Goal: Task Accomplishment & Management: Manage account settings

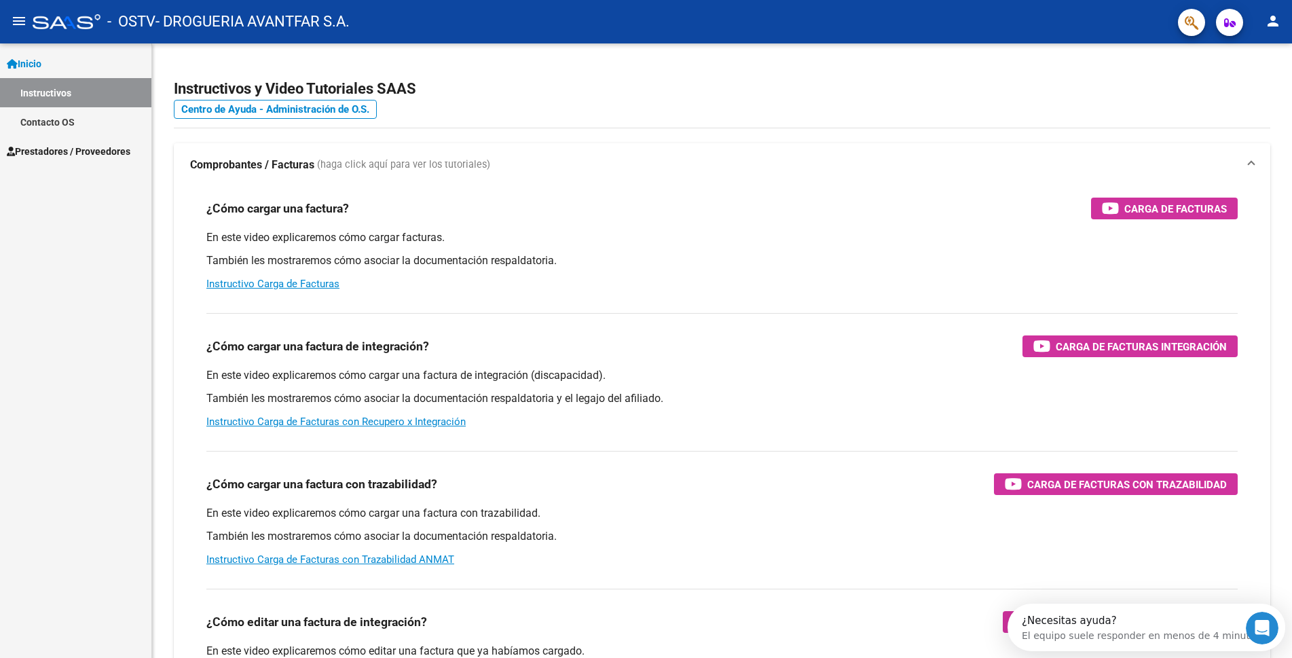
click at [59, 142] on link "Prestadores / Proveedores" at bounding box center [75, 150] width 151 height 29
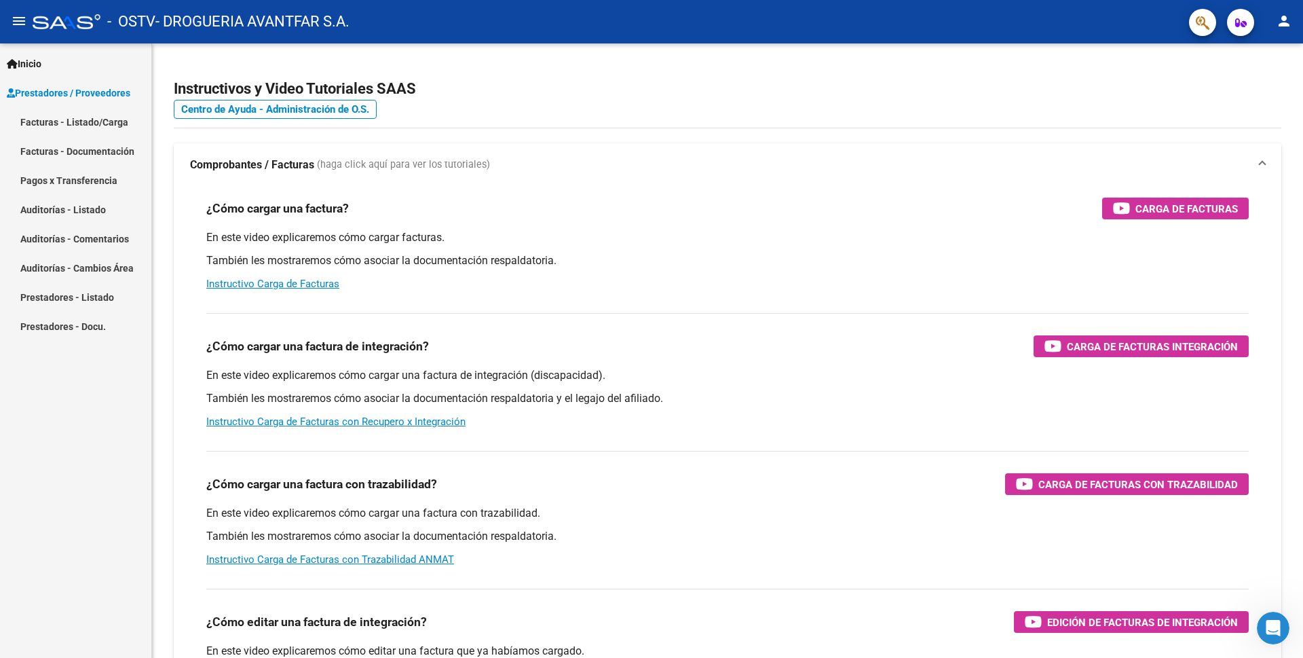
click at [73, 123] on link "Facturas - Listado/Carga" at bounding box center [75, 121] width 151 height 29
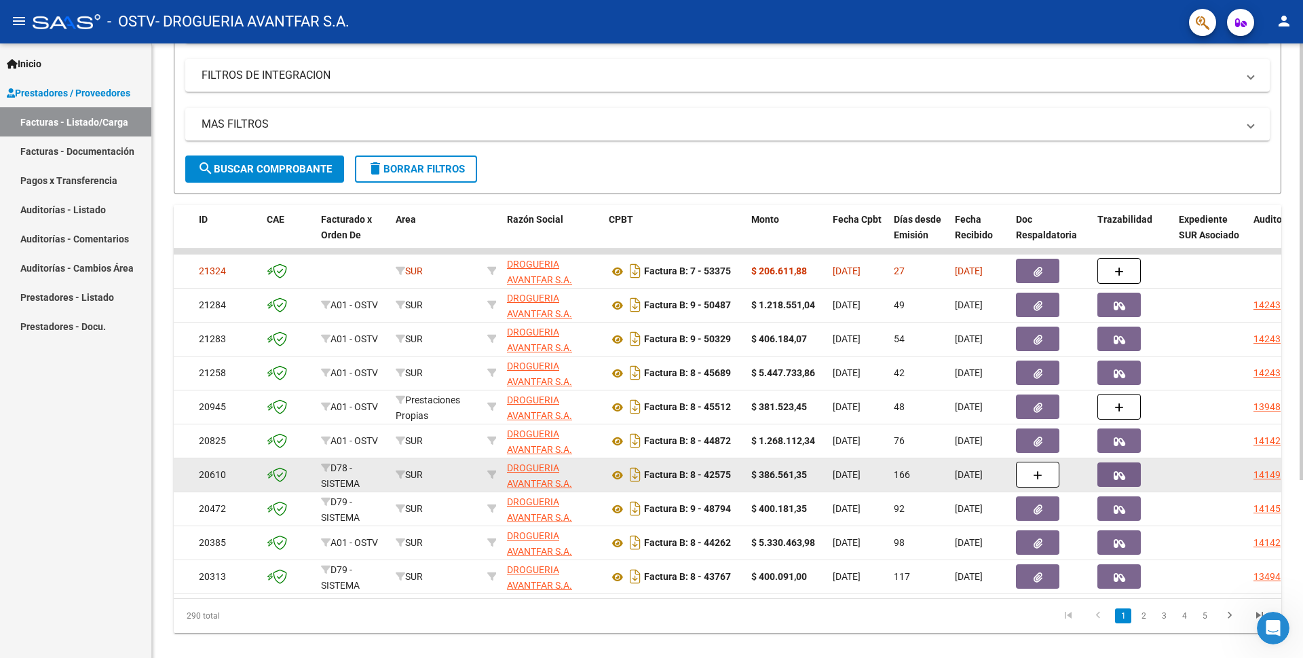
scroll to position [250, 0]
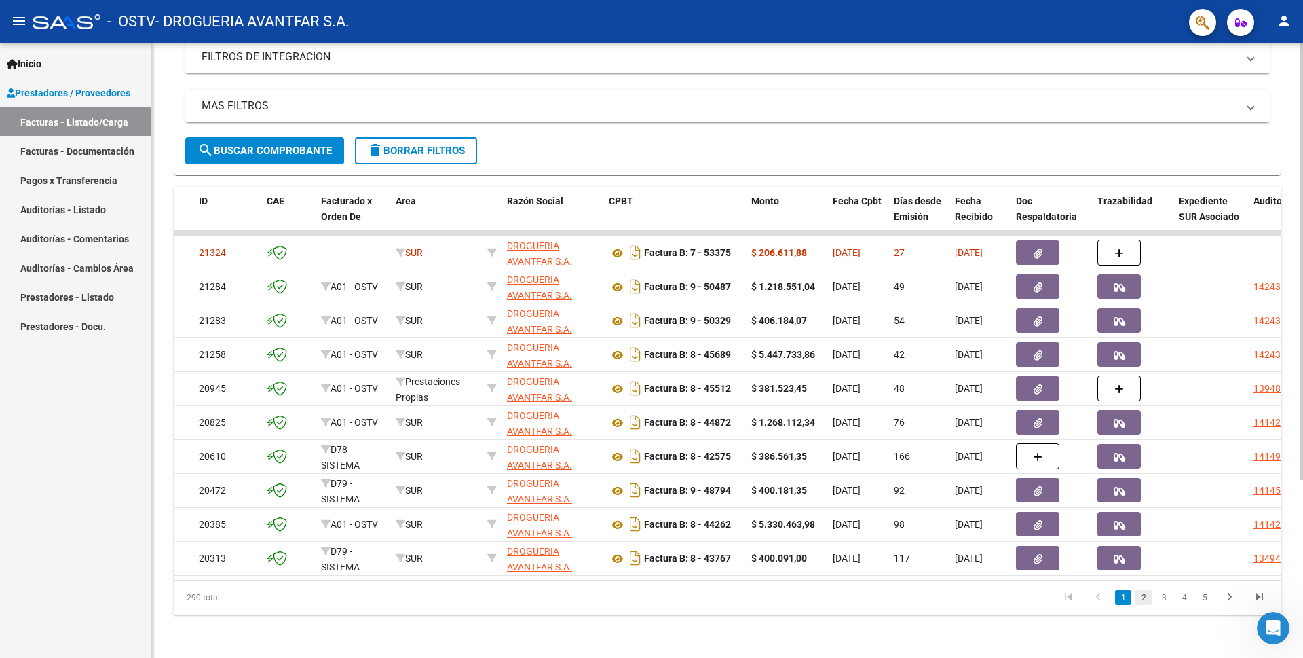
click at [1144, 600] on link "2" at bounding box center [1144, 597] width 16 height 15
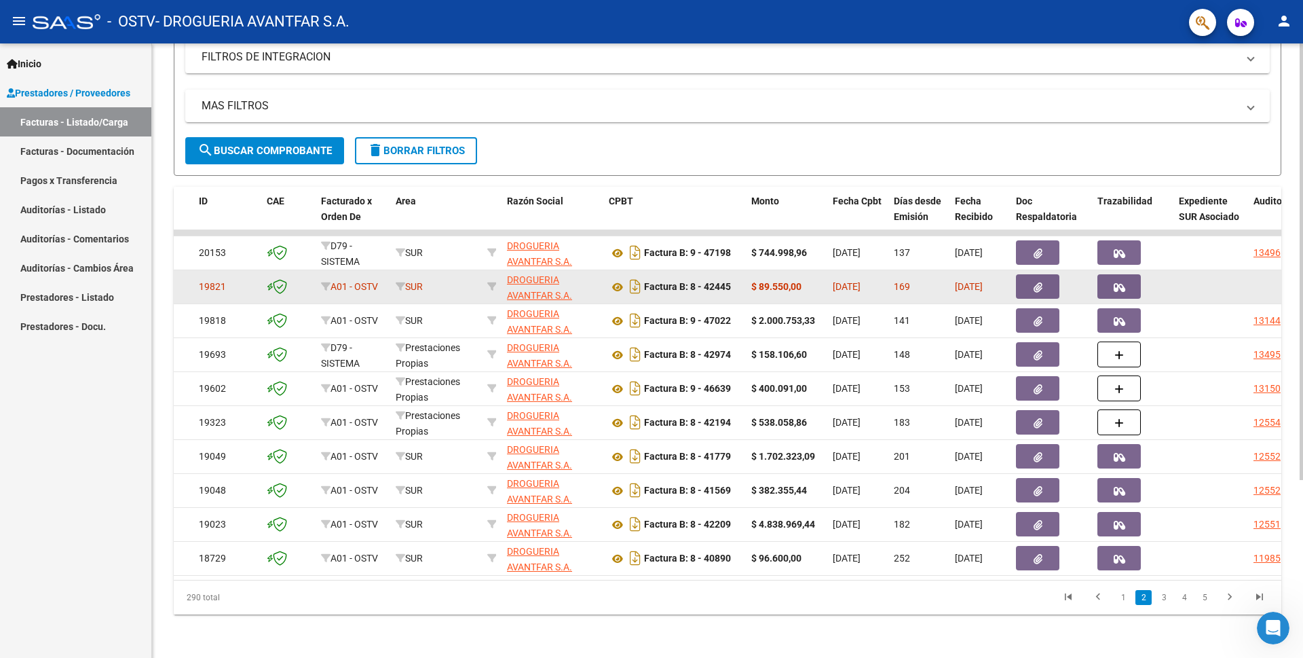
click at [747, 284] on datatable-body-cell "$ 89.550,00" at bounding box center [786, 286] width 81 height 33
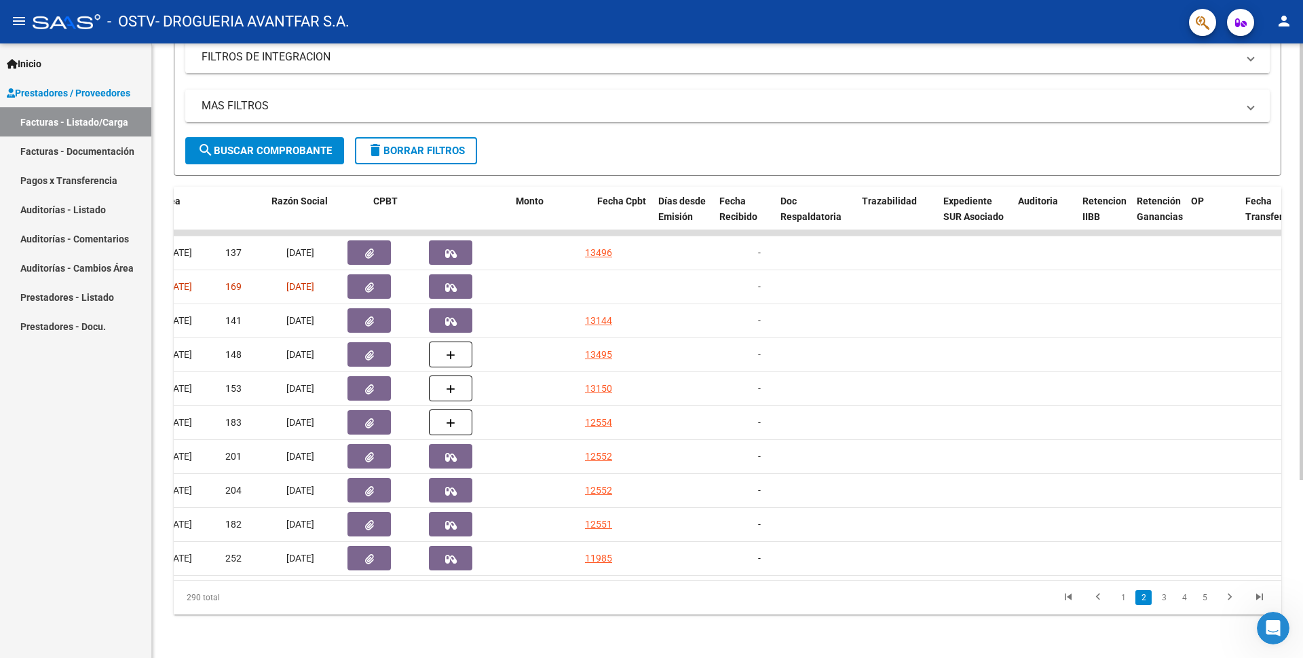
scroll to position [0, 35]
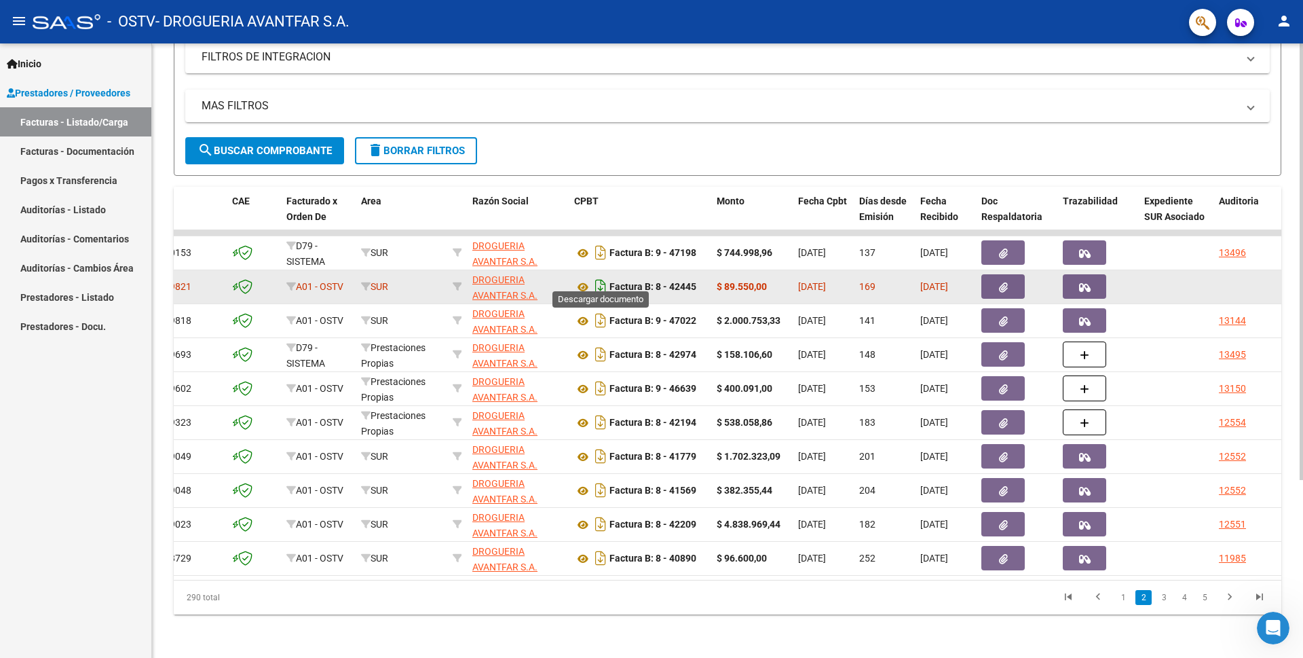
click at [600, 277] on icon "Descargar documento" at bounding box center [601, 287] width 18 height 22
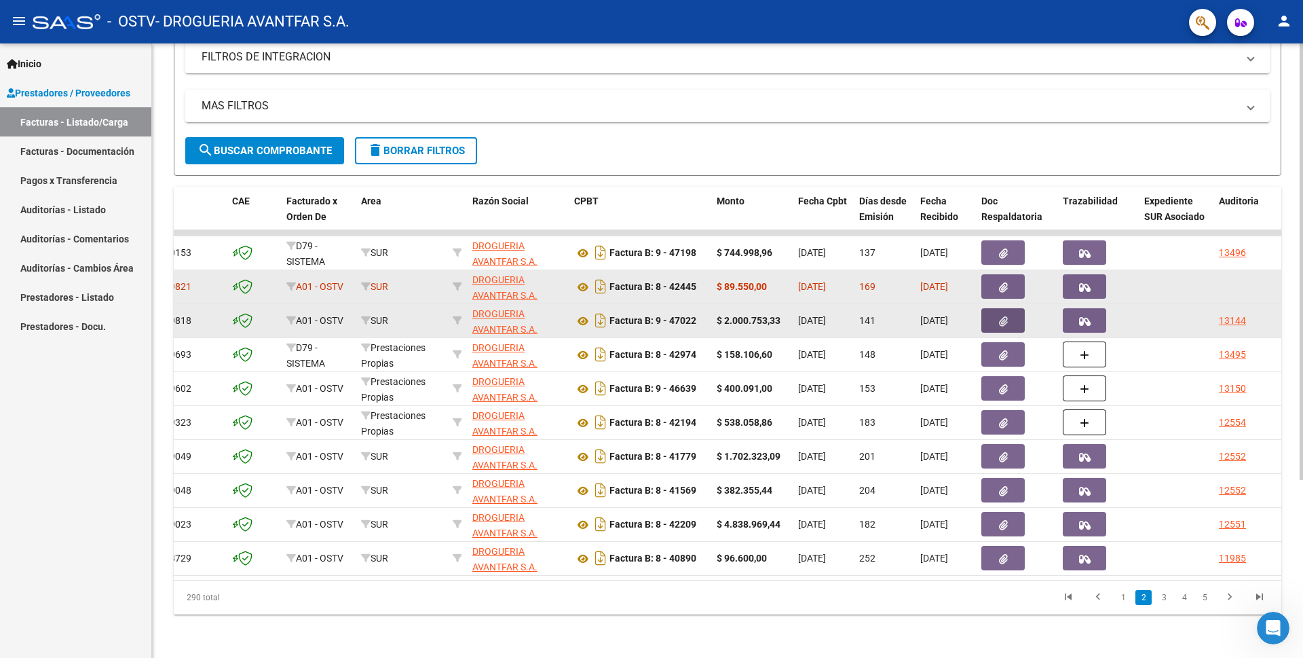
click at [1008, 308] on button "button" at bounding box center [1003, 320] width 43 height 24
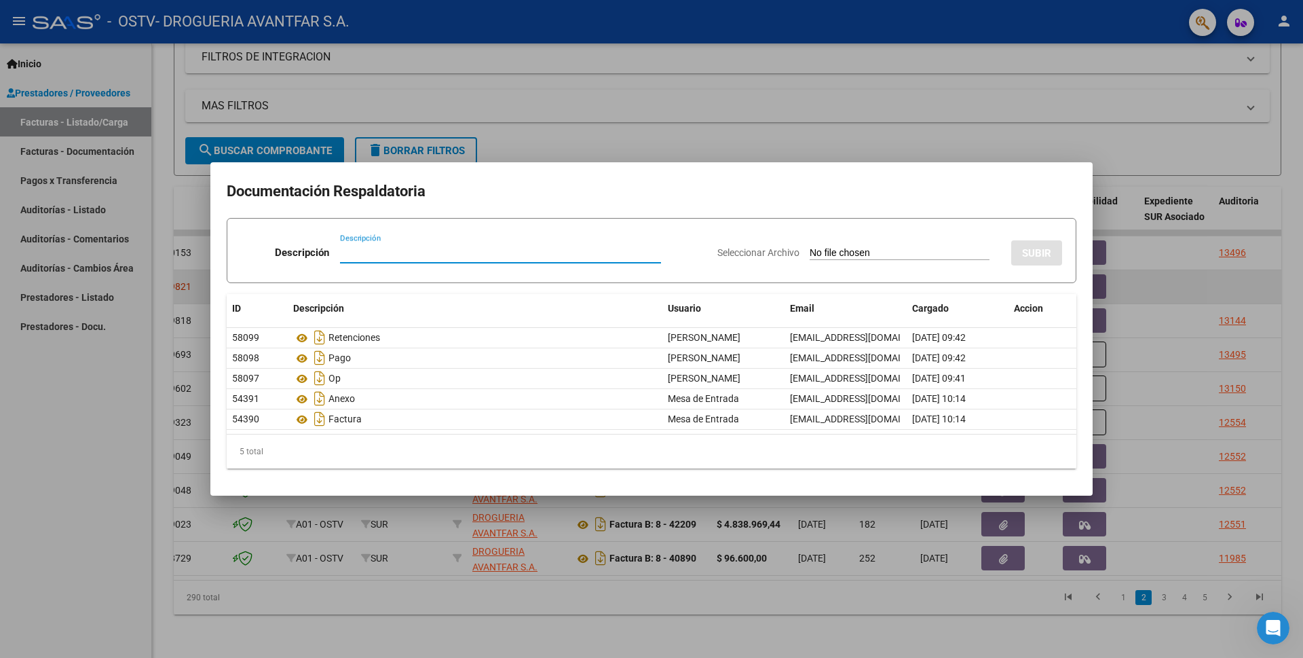
click at [868, 119] on div at bounding box center [651, 329] width 1303 height 658
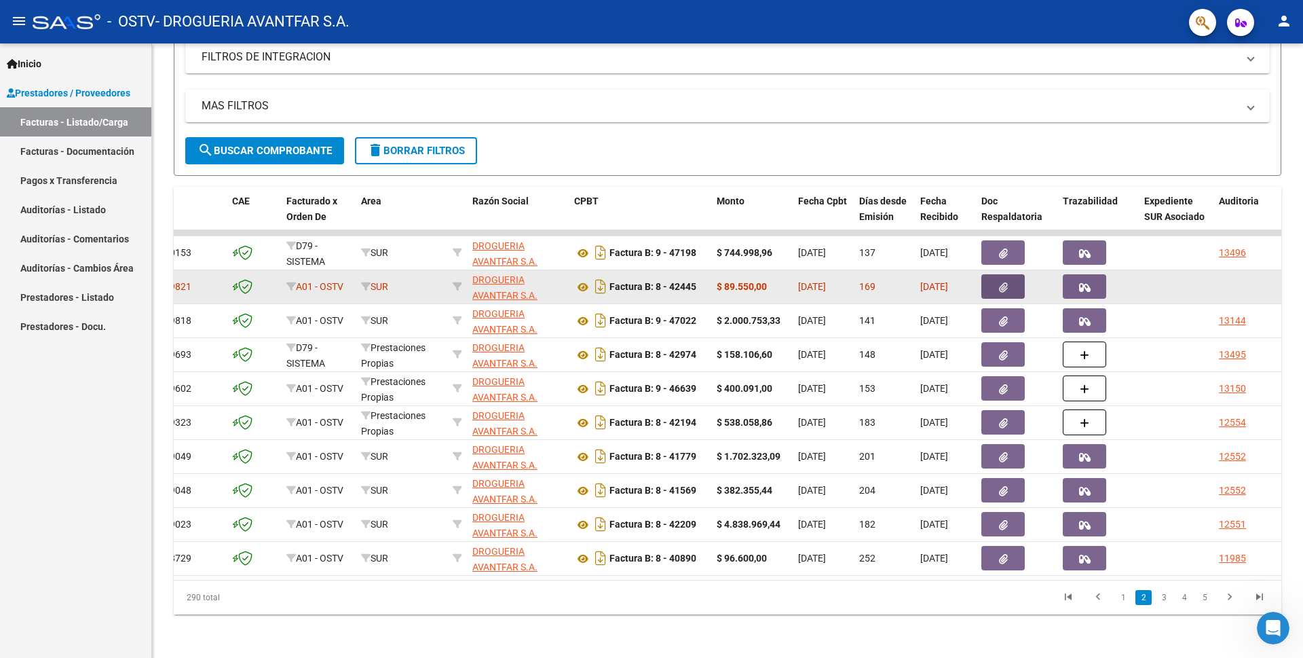
click at [1005, 282] on icon "button" at bounding box center [1003, 287] width 9 height 10
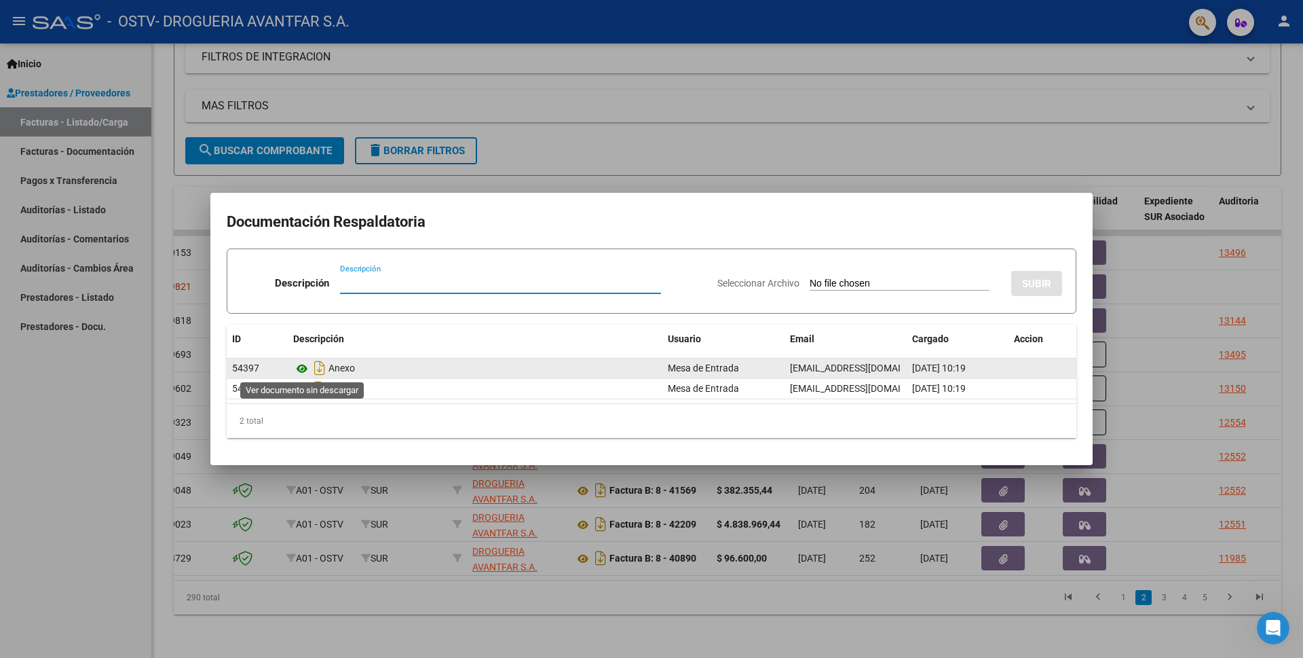
click at [301, 369] on icon at bounding box center [302, 368] width 18 height 16
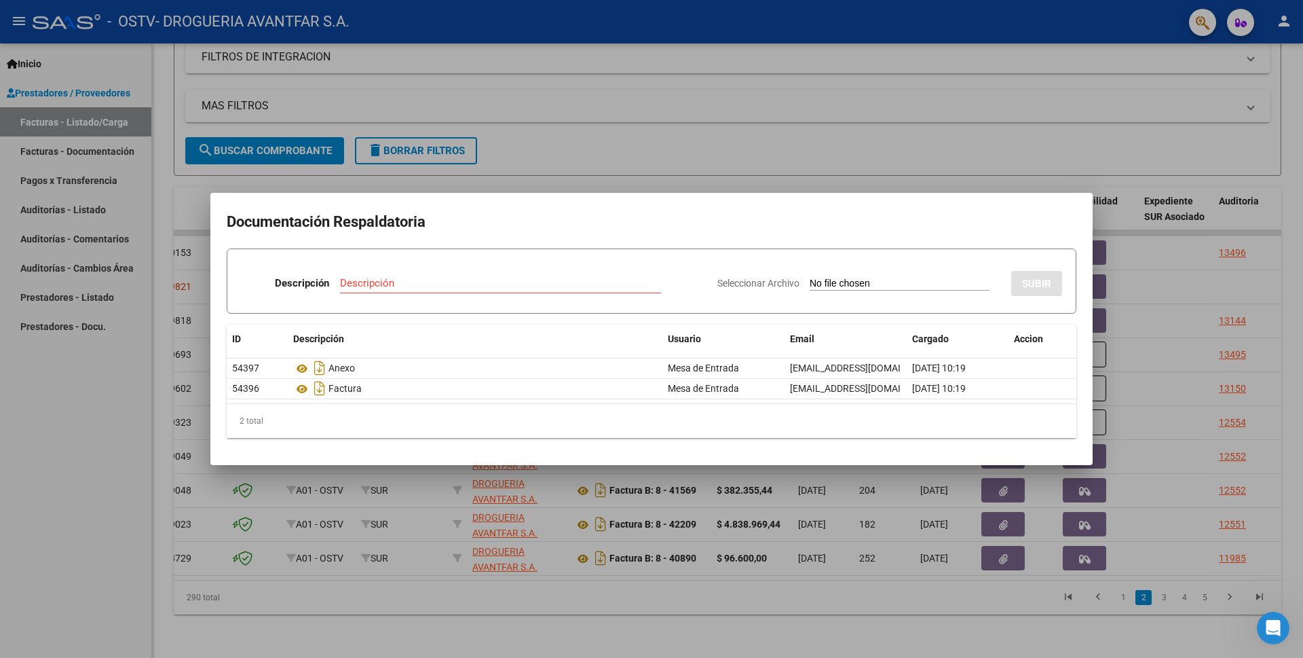
click at [1045, 183] on div at bounding box center [651, 329] width 1303 height 658
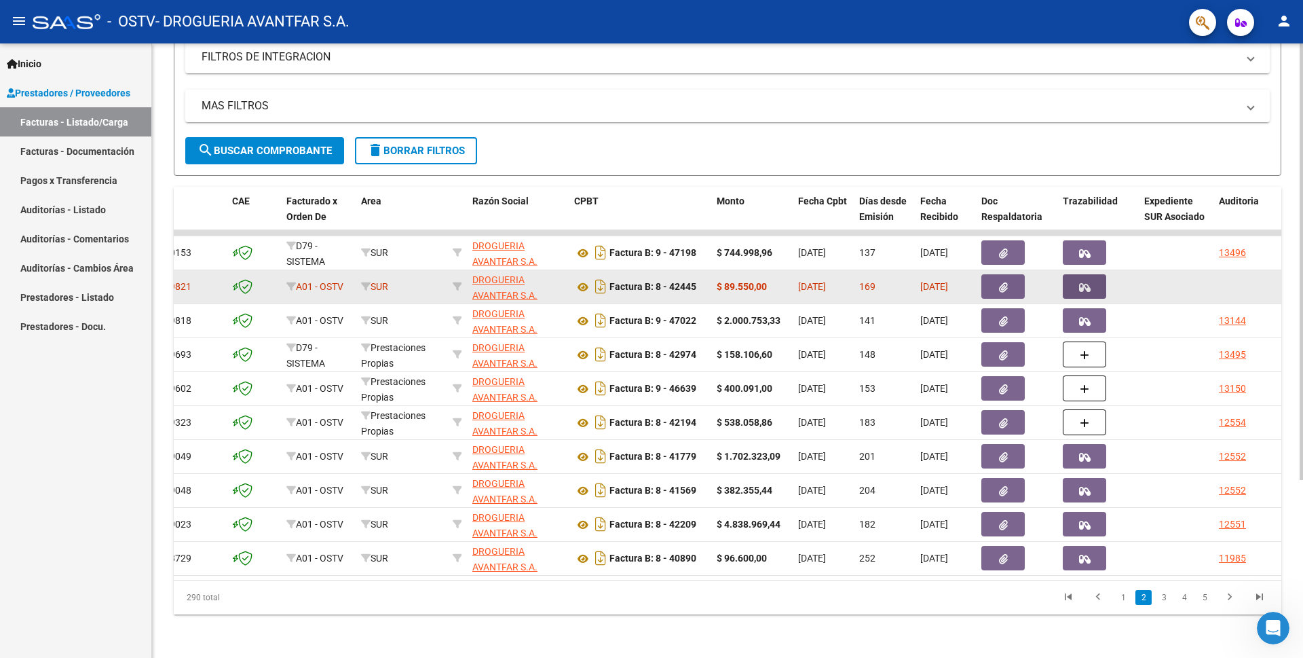
click at [1084, 282] on icon "button" at bounding box center [1085, 287] width 12 height 10
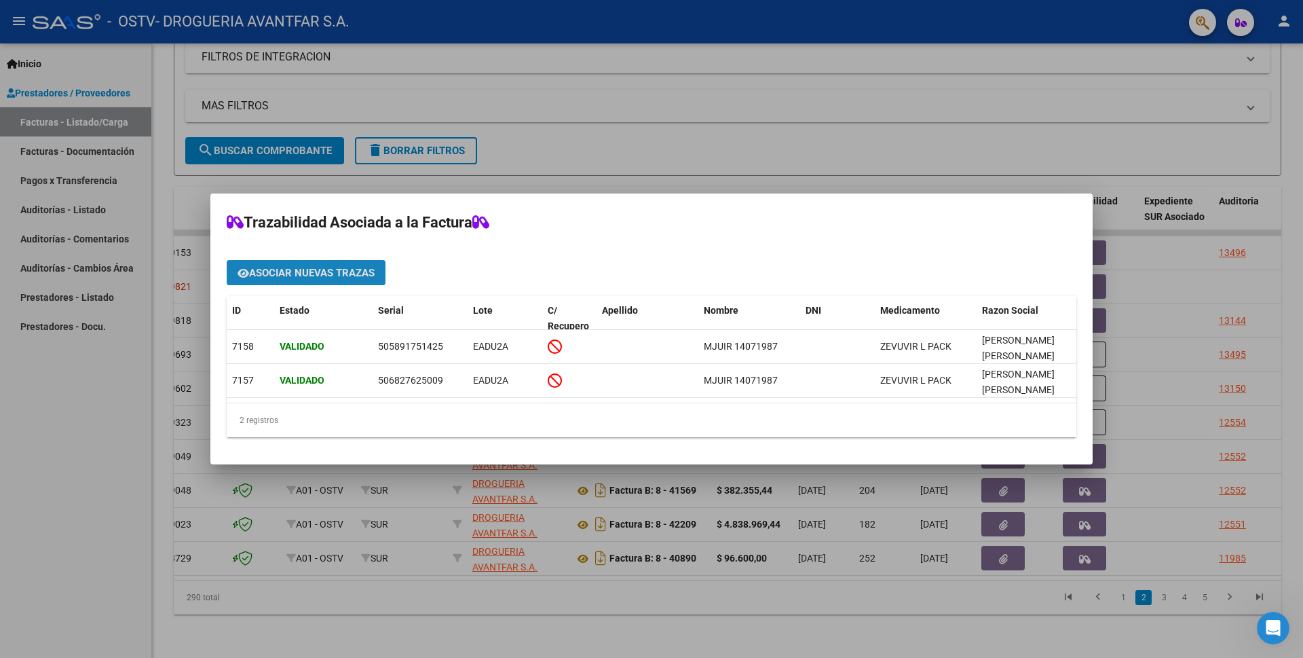
click at [352, 270] on span "Asociar nuevas trazas" at bounding box center [312, 273] width 126 height 12
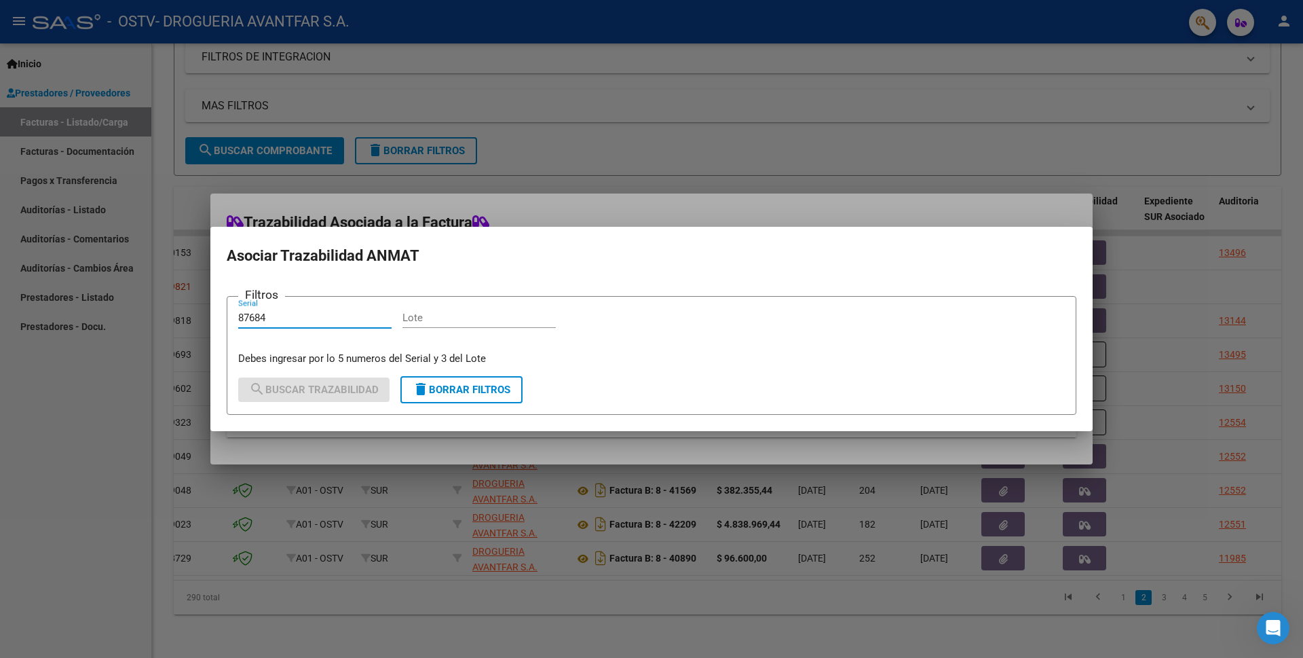
type input "87684"
click at [447, 320] on input "Lote" at bounding box center [479, 318] width 153 height 12
type input "e"
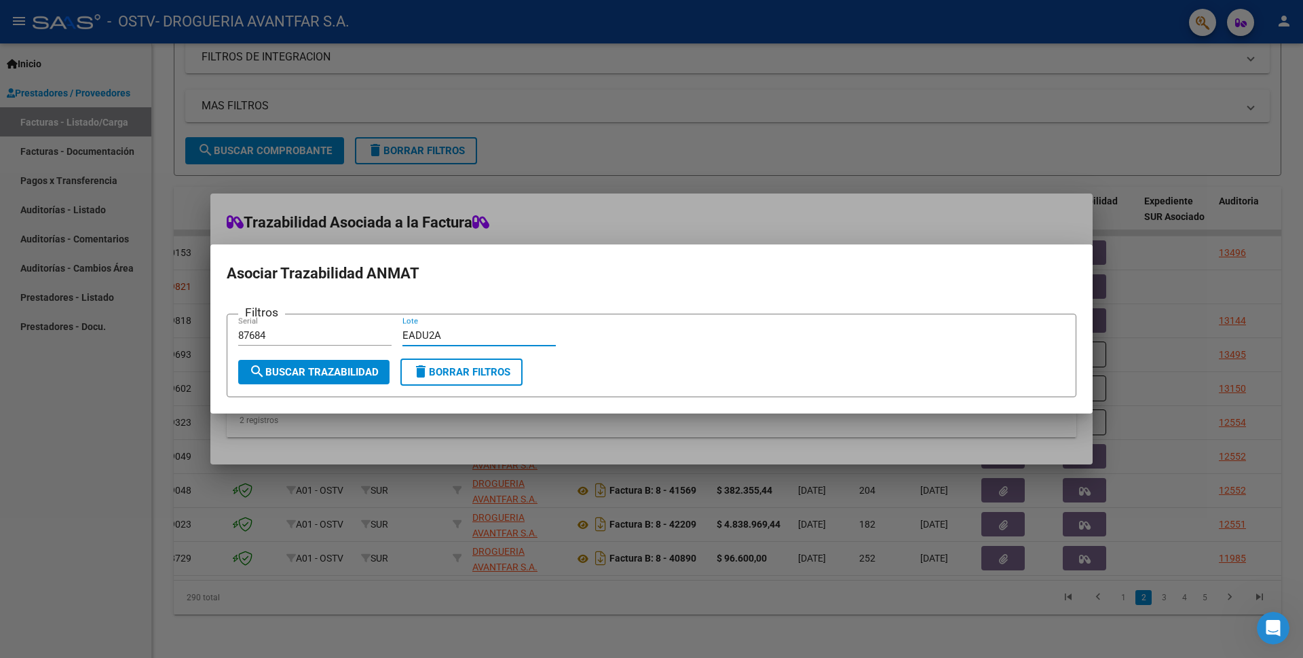
type input "EADU2A"
click at [335, 372] on span "search Buscar Trazabilidad" at bounding box center [314, 372] width 130 height 12
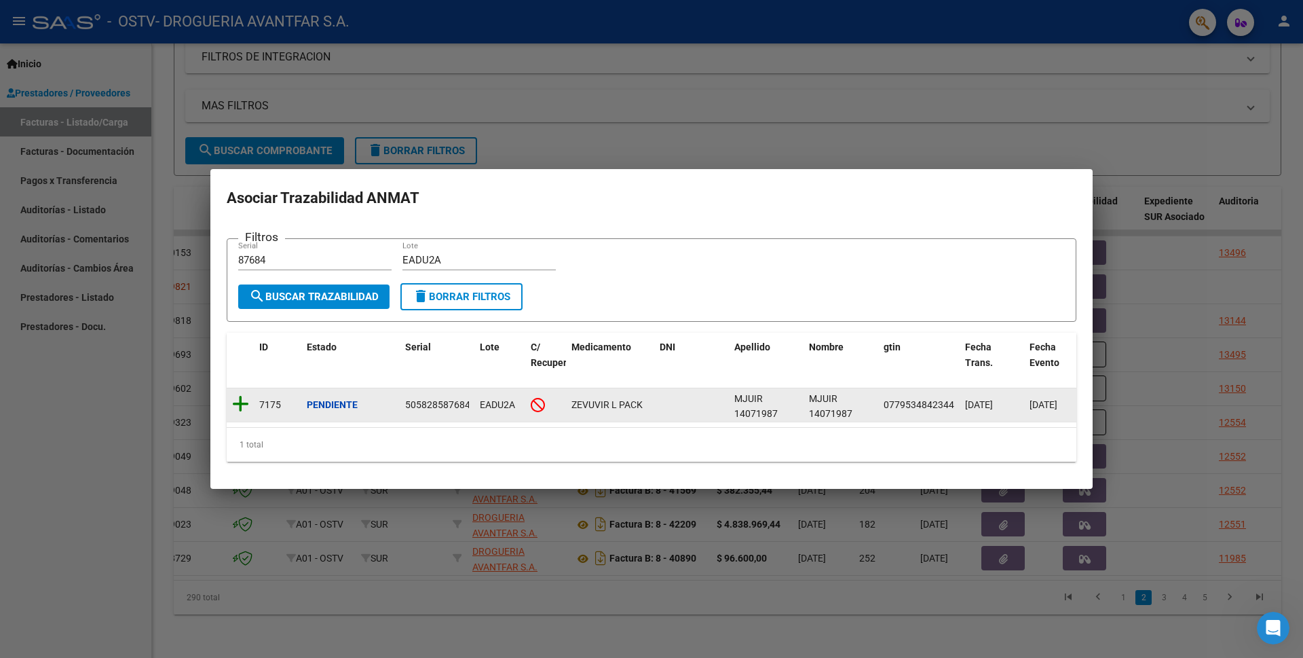
click at [236, 398] on icon at bounding box center [240, 403] width 17 height 19
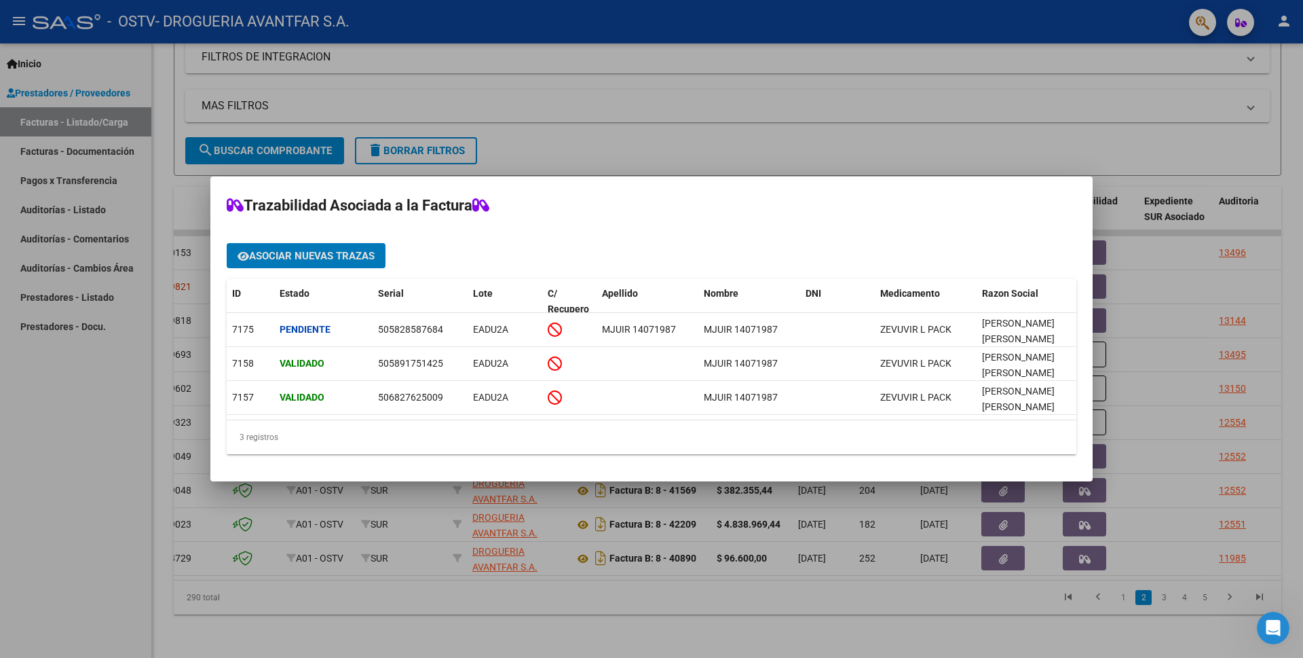
click at [1072, 133] on div at bounding box center [651, 329] width 1303 height 658
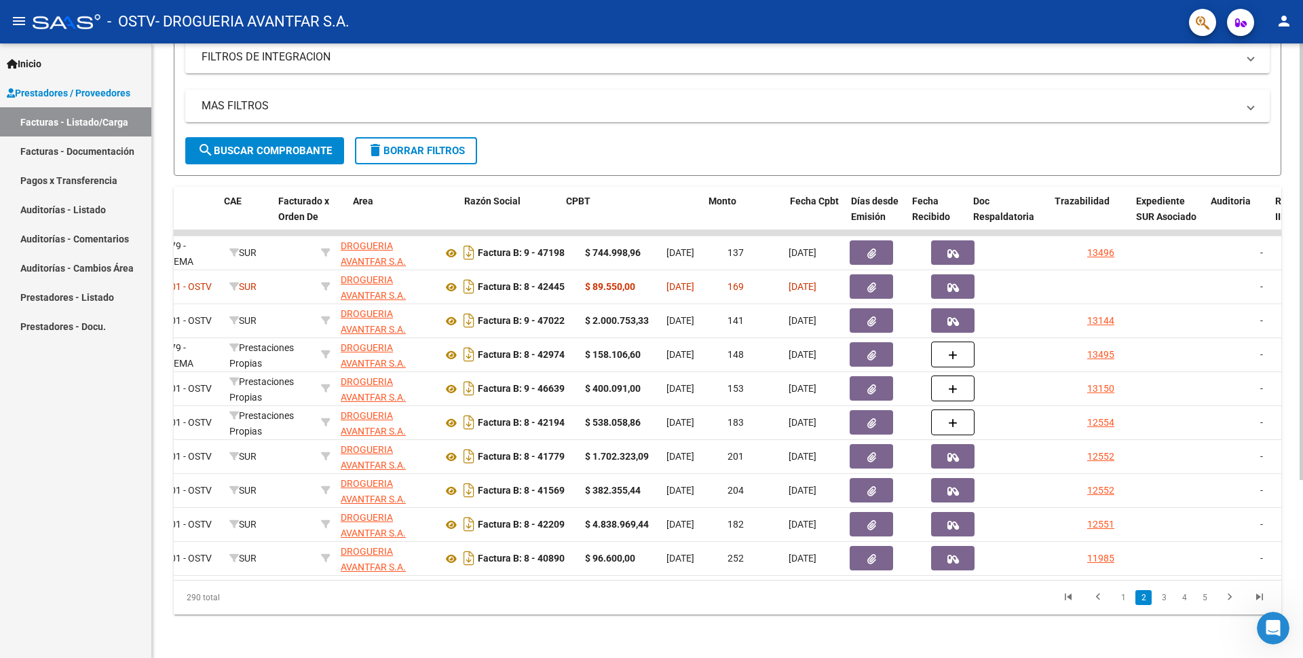
scroll to position [0, 0]
